Goal: Information Seeking & Learning: Learn about a topic

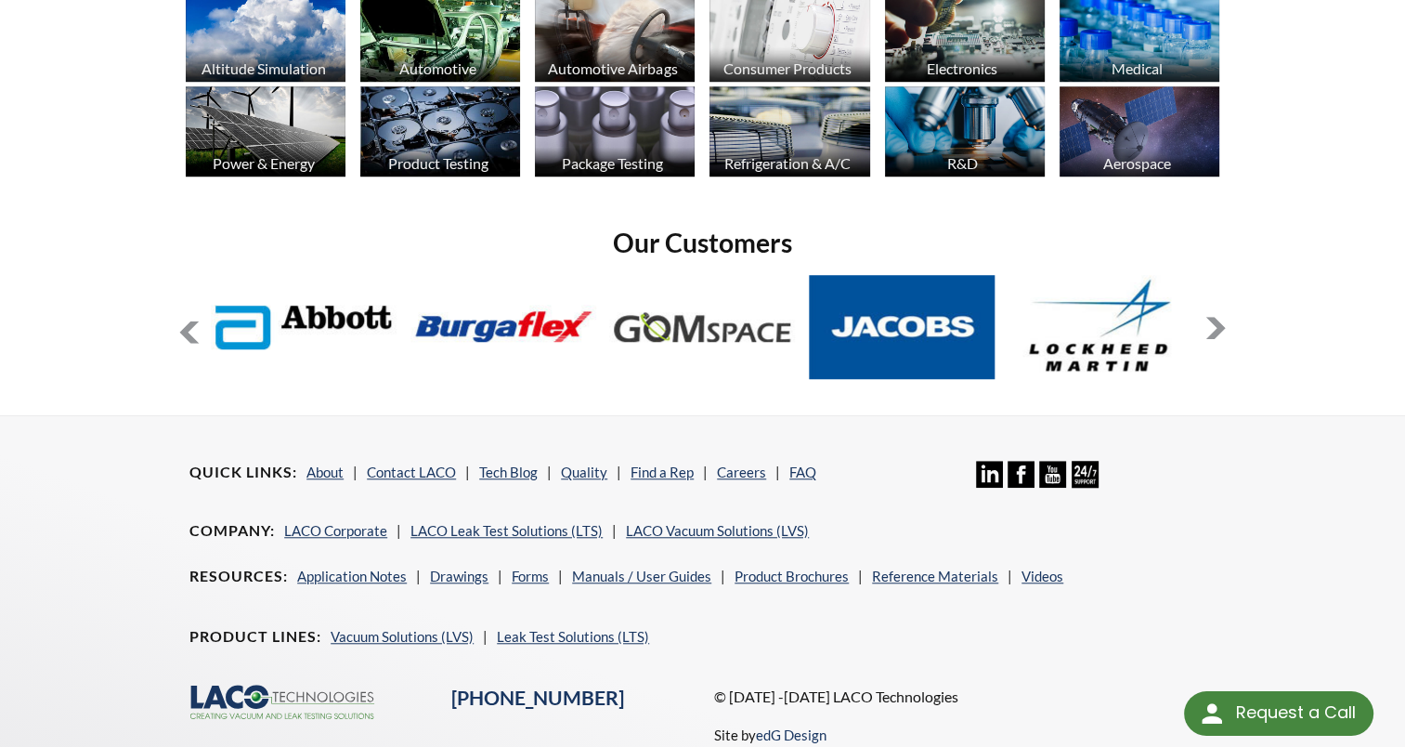
scroll to position [1300, 0]
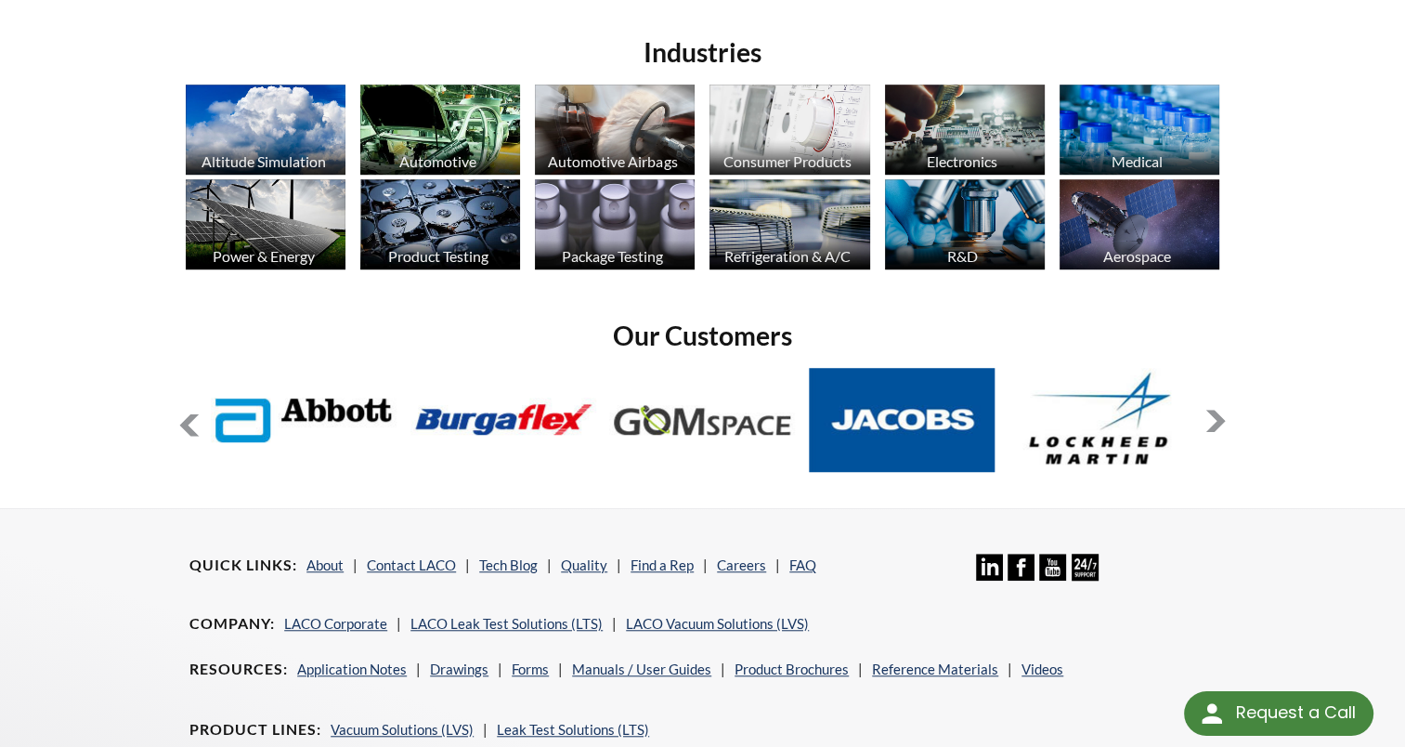
click at [1133, 240] on img at bounding box center [1140, 224] width 160 height 90
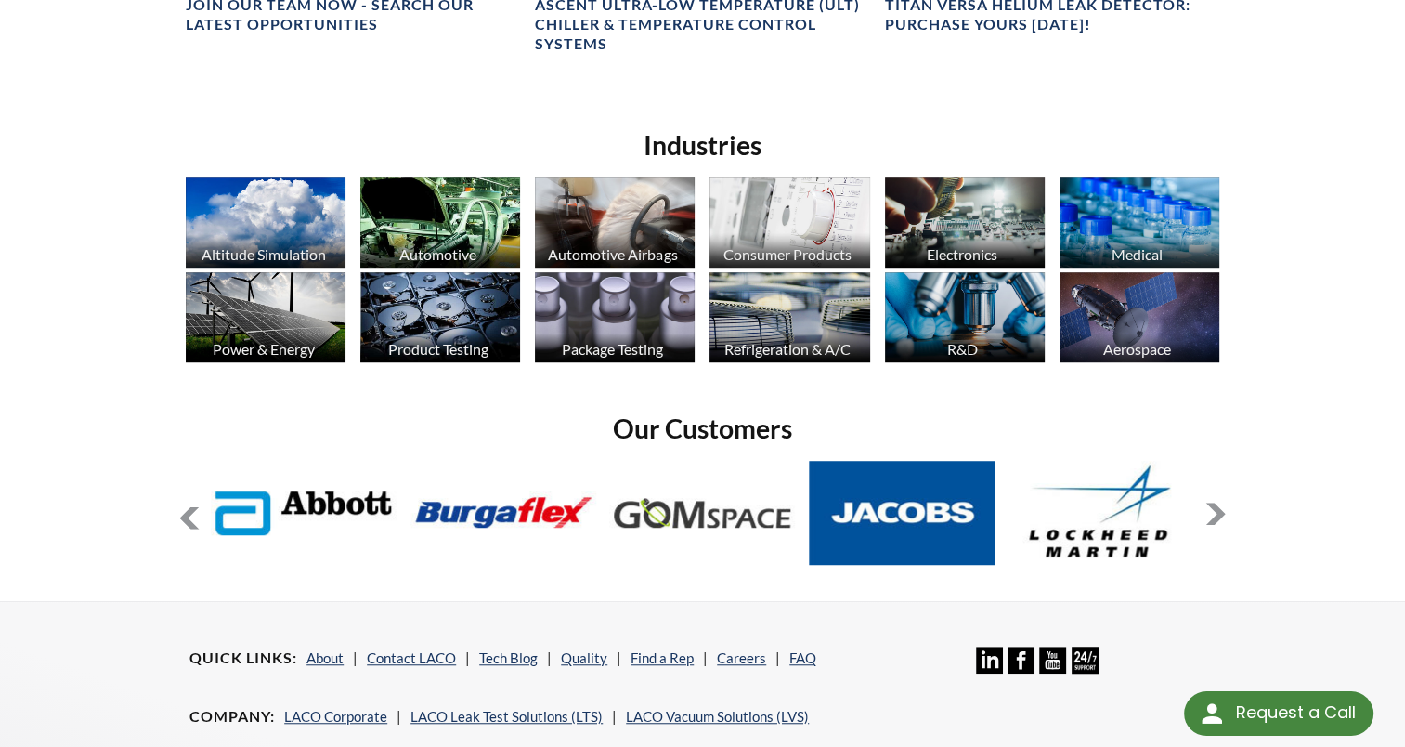
click at [970, 217] on img at bounding box center [965, 222] width 160 height 90
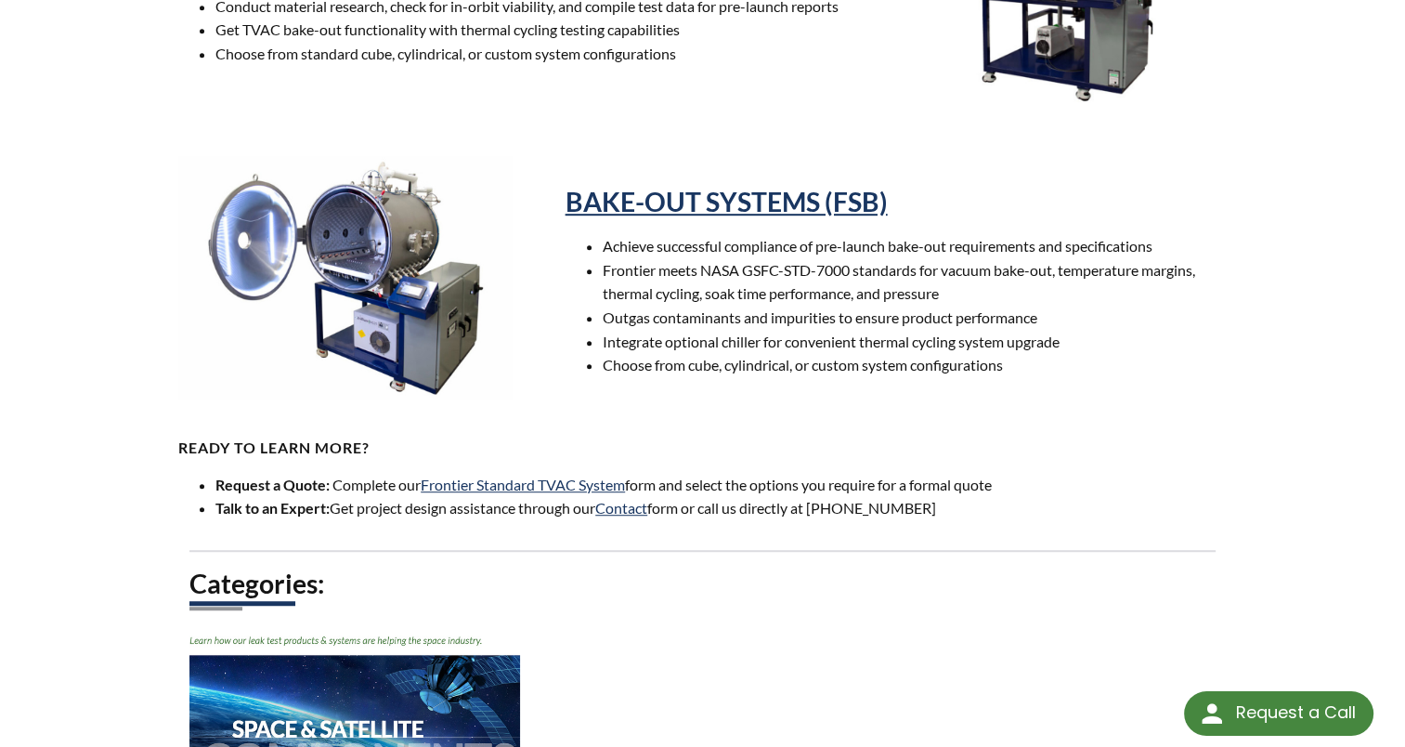
select select "Language Translate Widget"
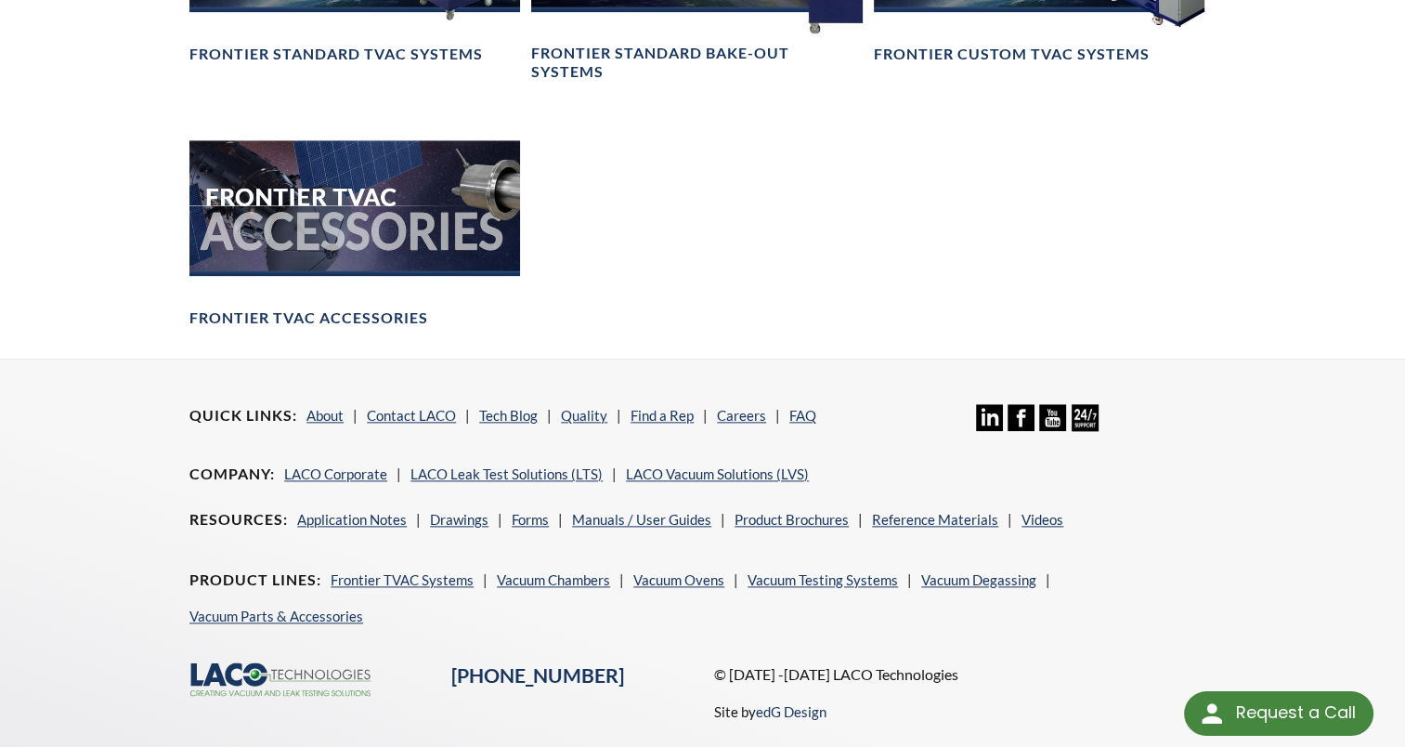
scroll to position [2233, 0]
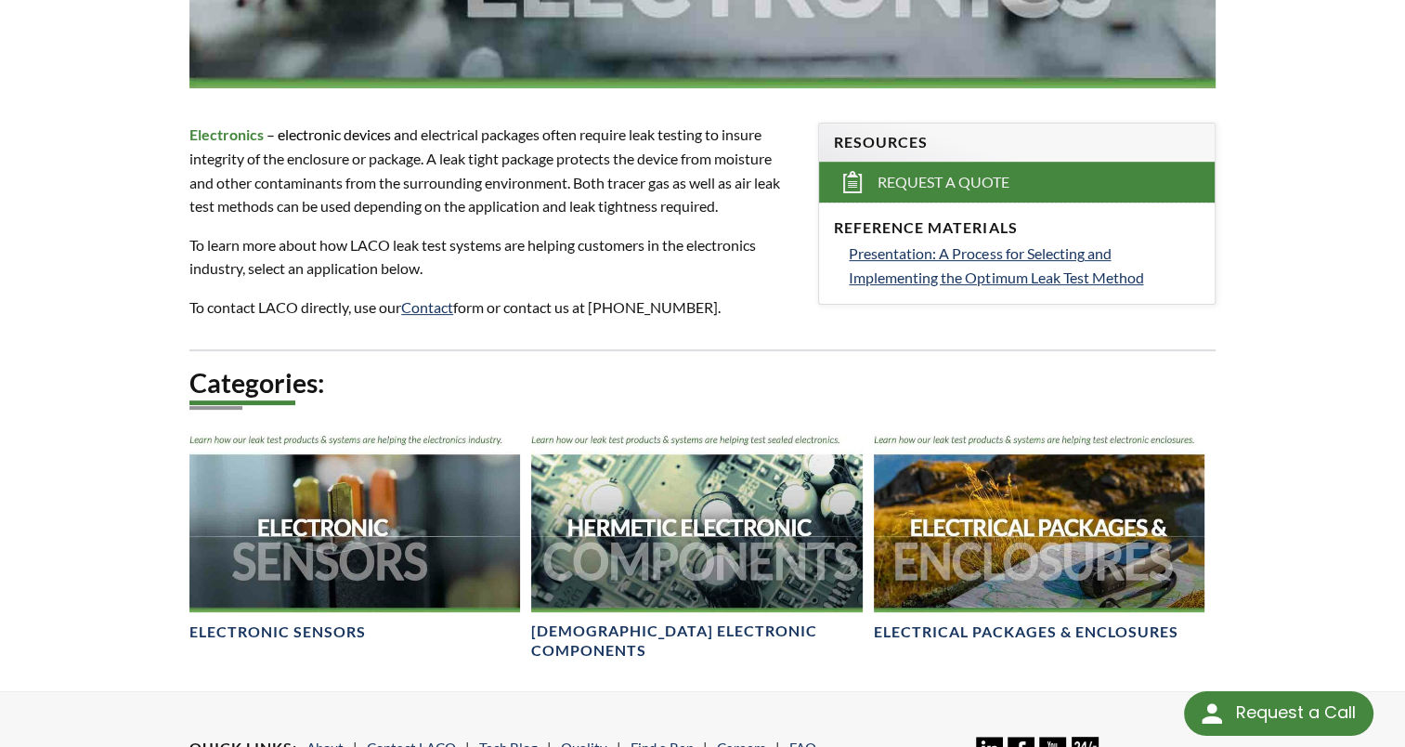
scroll to position [743, 0]
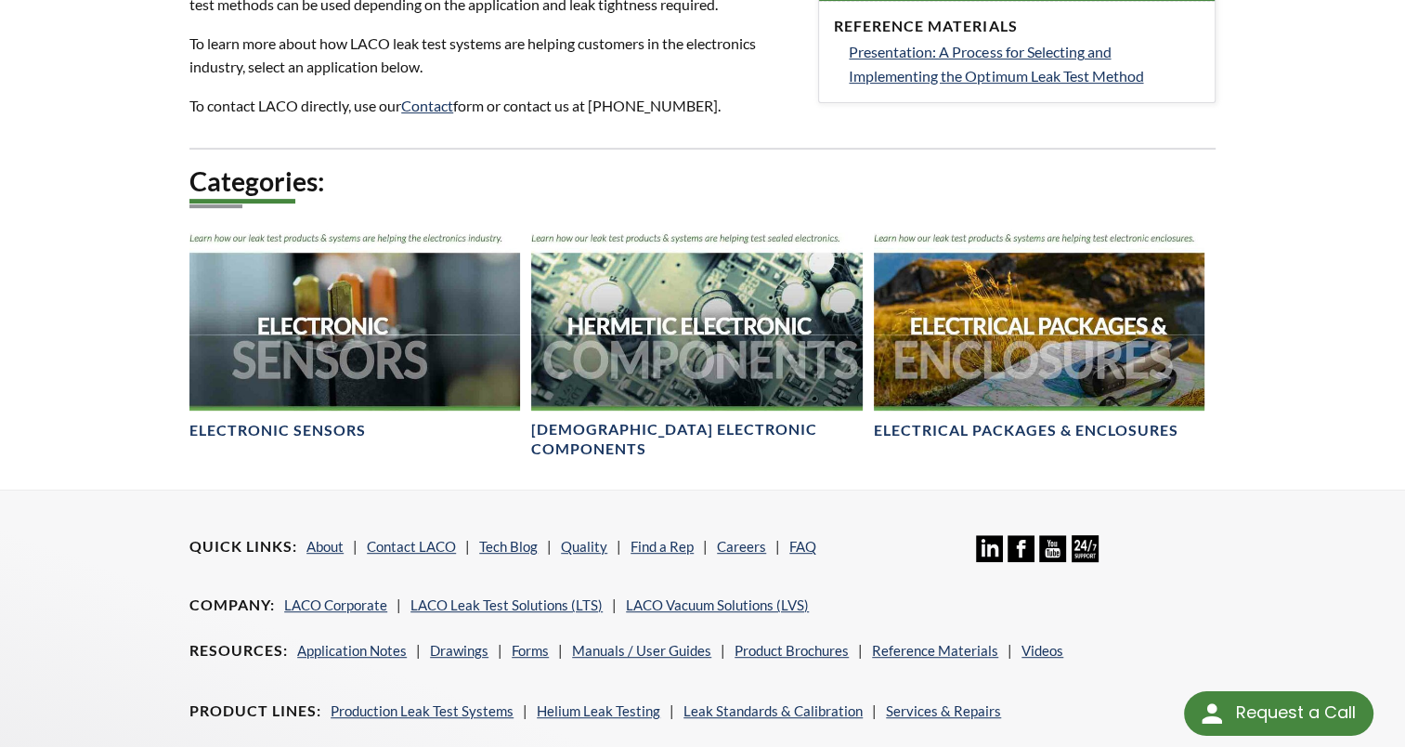
select select "Language Translate Widget"
